Goal: Navigation & Orientation: Find specific page/section

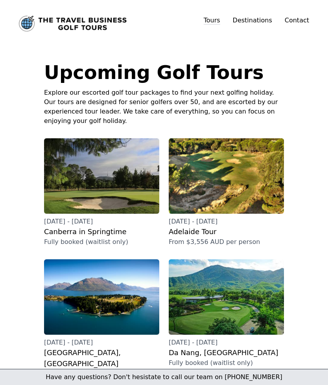
click at [262, 21] on link "Destinations" at bounding box center [252, 20] width 39 height 7
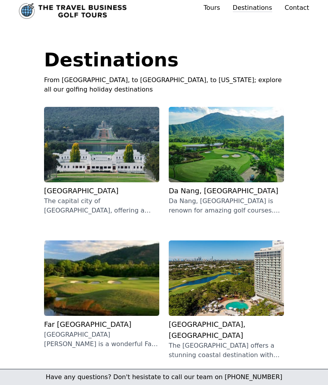
scroll to position [12, 0]
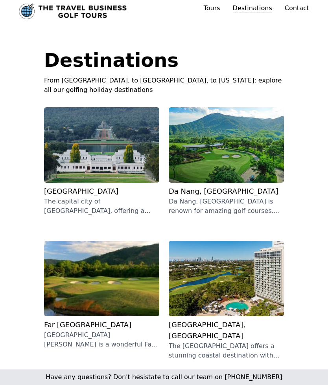
click at [59, 206] on p "The capital city of Australia, offering a captivating blend of national landmar…" at bounding box center [101, 206] width 115 height 19
